Goal: Find contact information: Find contact information

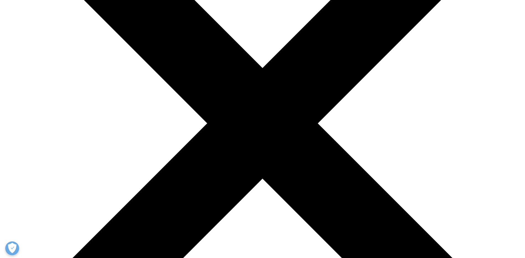
scroll to position [55, 0]
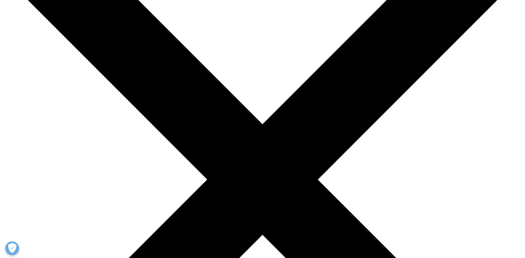
scroll to position [138, 0]
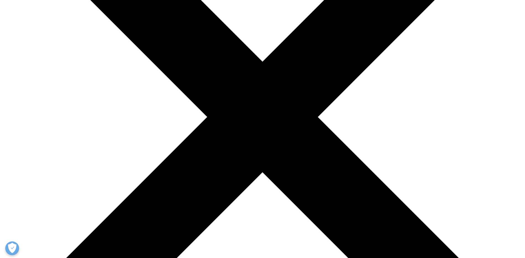
scroll to position [83, 0]
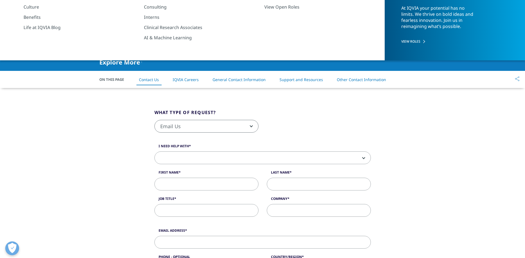
click at [249, 82] on link "General Contact Information" at bounding box center [238, 79] width 53 height 5
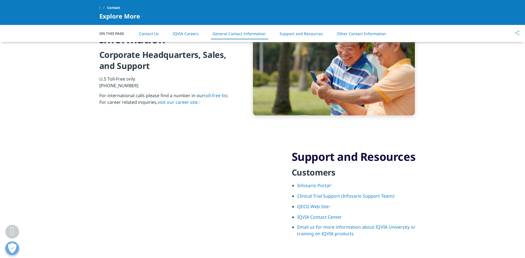
scroll to position [624, 0]
